Goal: Find specific page/section: Find specific page/section

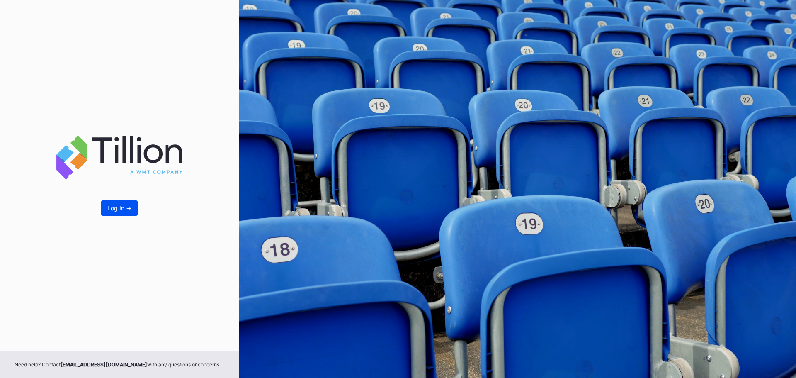
click at [107, 204] on button "Log In ->" at bounding box center [119, 207] width 36 height 15
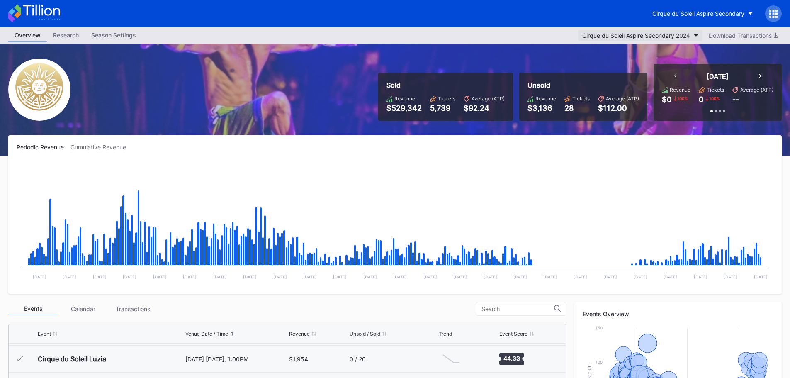
click at [681, 34] on div "Cirque du Soleil Aspire Secondary 2024" at bounding box center [636, 35] width 108 height 7
click at [739, 11] on div "Cirque du Soleil Aspire Secondary" at bounding box center [698, 13] width 92 height 7
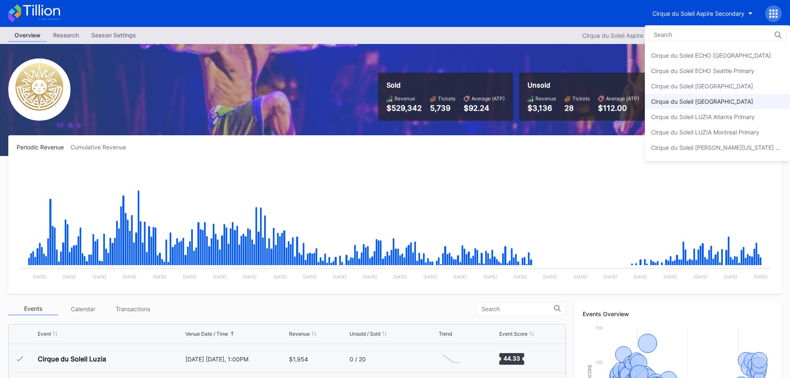
scroll to position [40, 0]
click at [736, 152] on div "Cirque du Soleil Secondary Payment Tickets" at bounding box center [711, 149] width 121 height 7
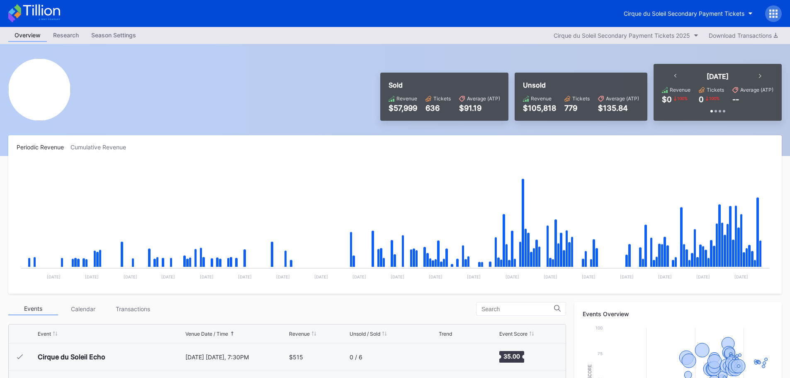
scroll to position [2128, 0]
click at [620, 25] on div "Cirque du Soleil Secondary Payment Tickets" at bounding box center [395, 13] width 790 height 27
click at [627, 42] on div "Overview Research Season Settings Cirque du Soleil Secondary Payment Tickets 20…" at bounding box center [395, 35] width 790 height 17
click at [620, 34] on div "Cirque du Soleil Secondary Payment Tickets 2025" at bounding box center [621, 35] width 136 height 7
click at [699, 15] on div "Cirque du Soleil Secondary Payment Tickets" at bounding box center [683, 13] width 121 height 7
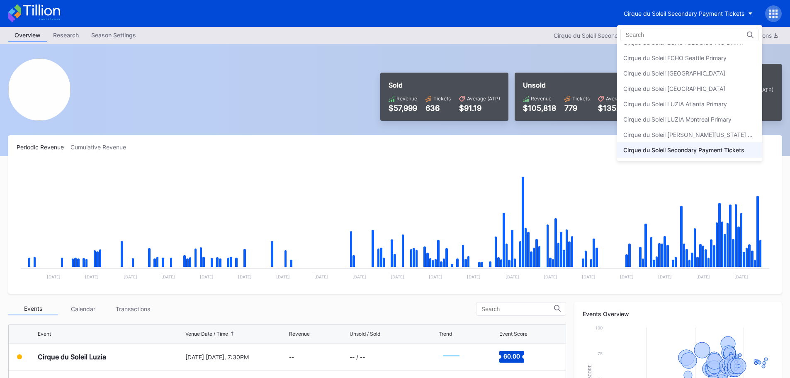
scroll to position [0, 0]
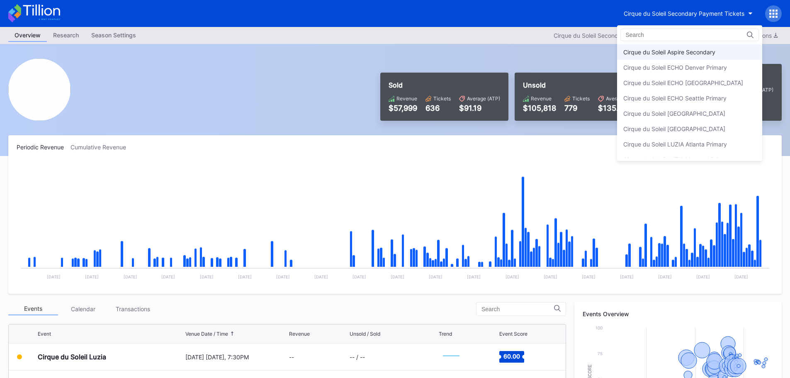
click at [717, 54] on div "Cirque du Soleil Aspire Secondary" at bounding box center [689, 51] width 145 height 15
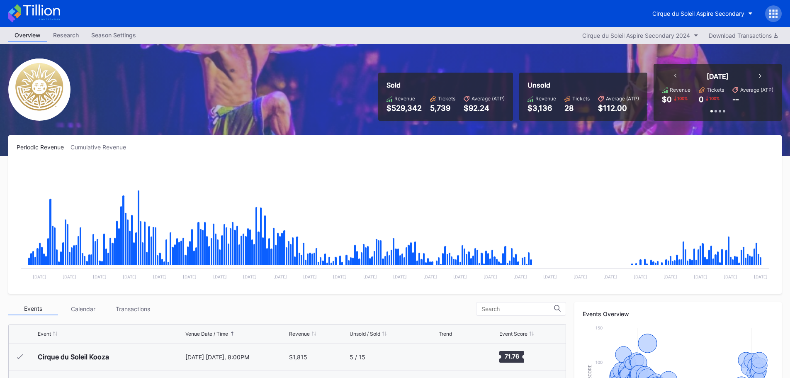
scroll to position [9131, 0]
